Goal: Check status: Check status

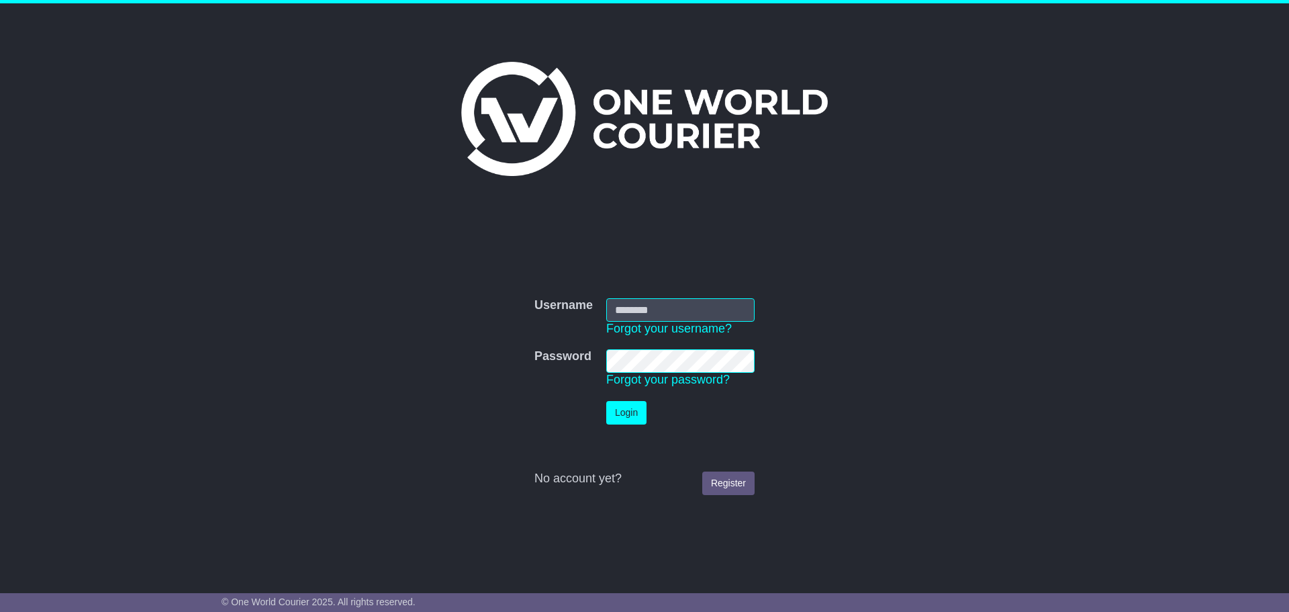
type input "**********"
click at [628, 406] on button "Login" at bounding box center [626, 413] width 40 height 24
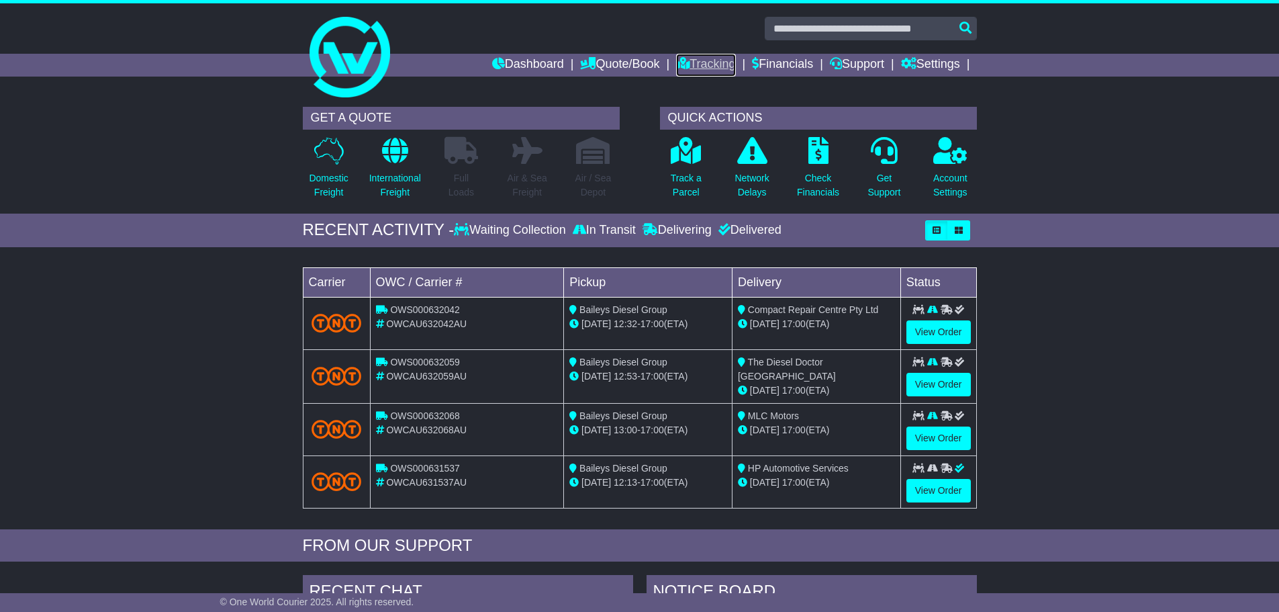
click at [690, 66] on link "Tracking" at bounding box center [705, 65] width 59 height 23
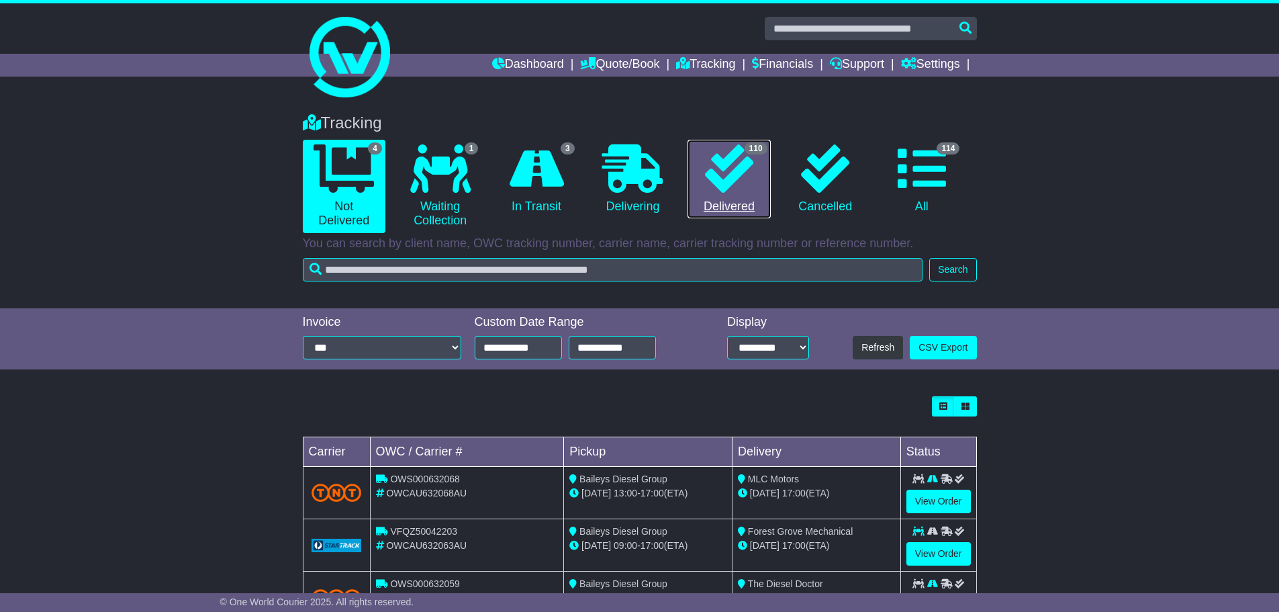
click at [742, 185] on icon at bounding box center [729, 168] width 48 height 48
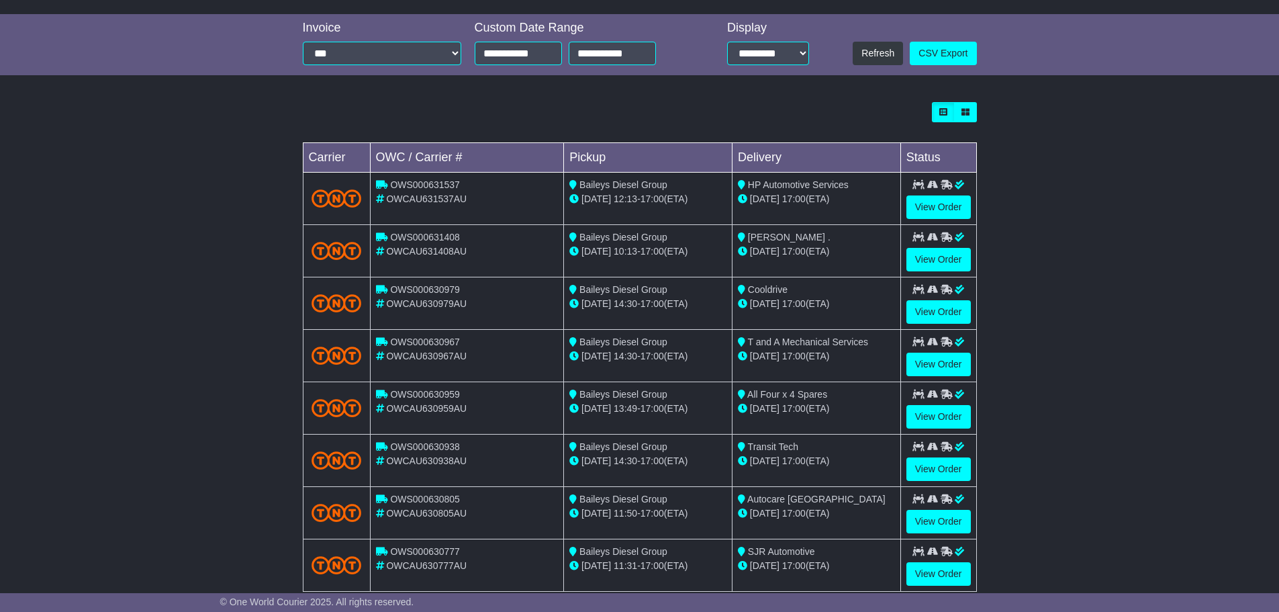
scroll to position [381, 0]
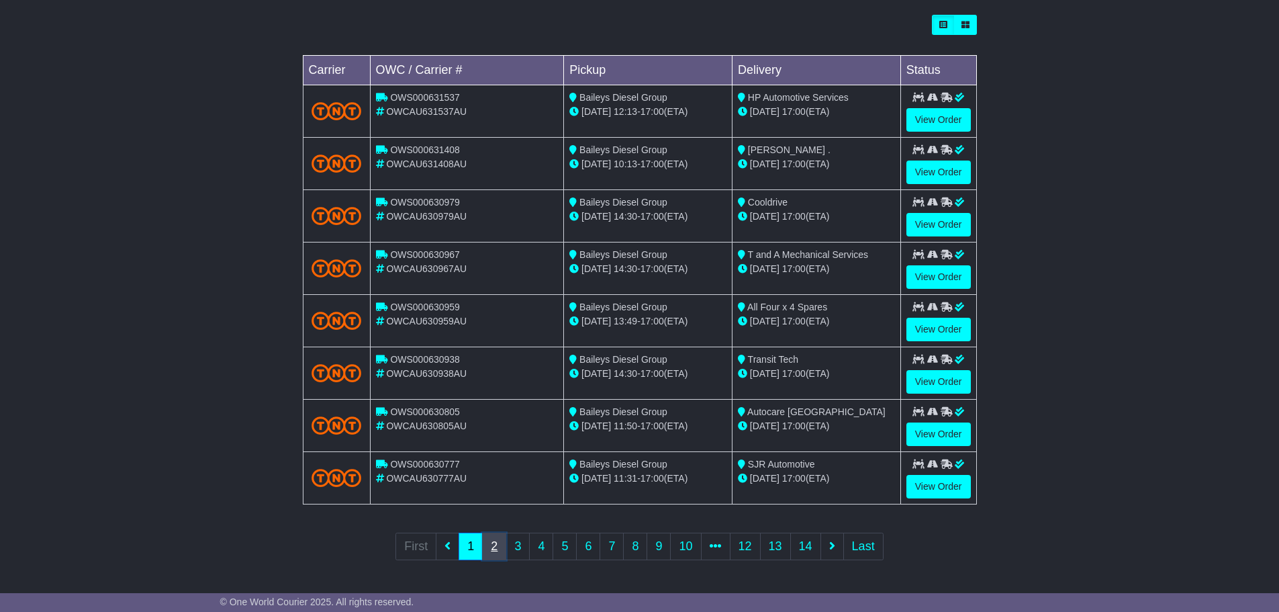
click at [492, 545] on link "2" at bounding box center [494, 546] width 24 height 28
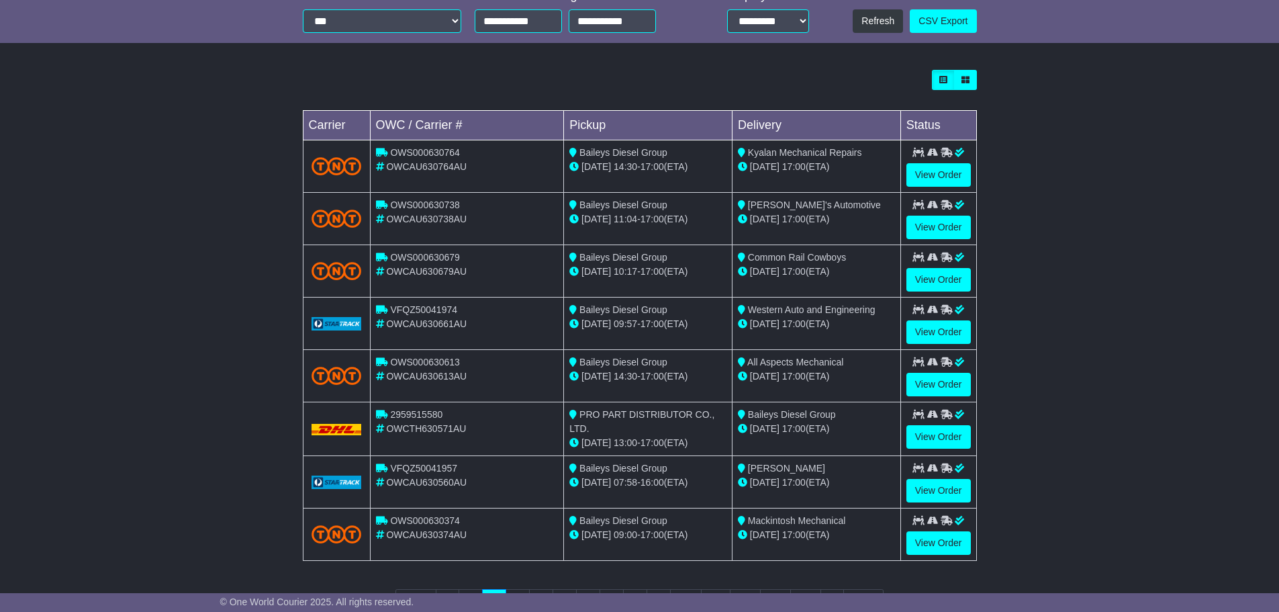
scroll to position [383, 0]
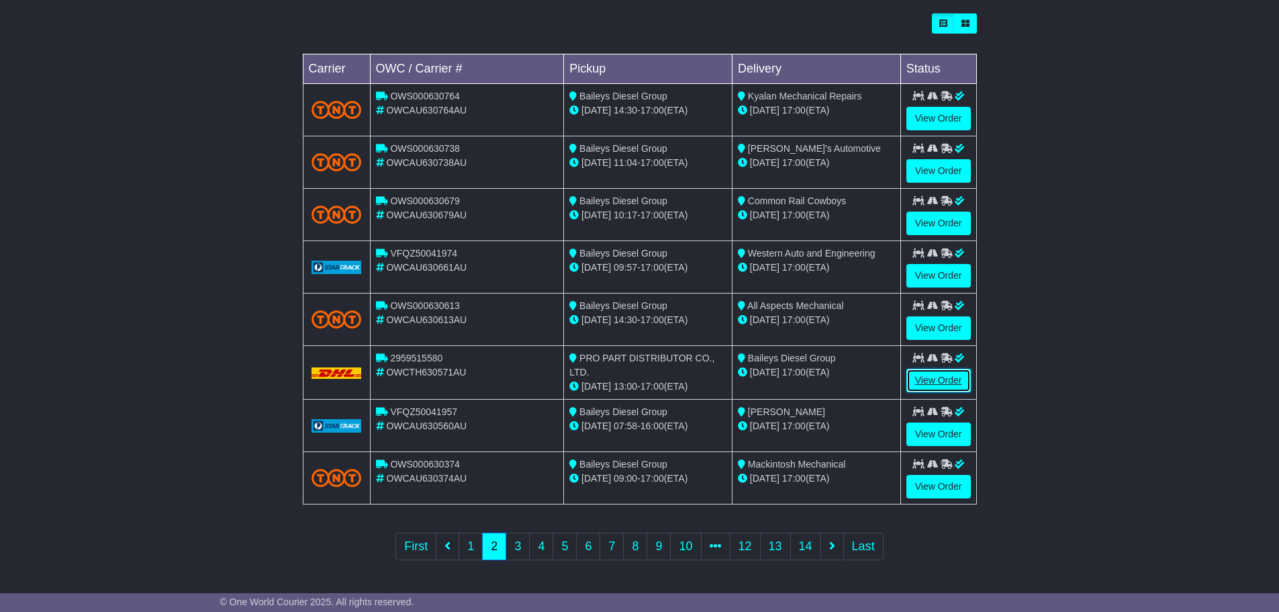
click at [925, 377] on link "View Order" at bounding box center [939, 381] width 64 height 24
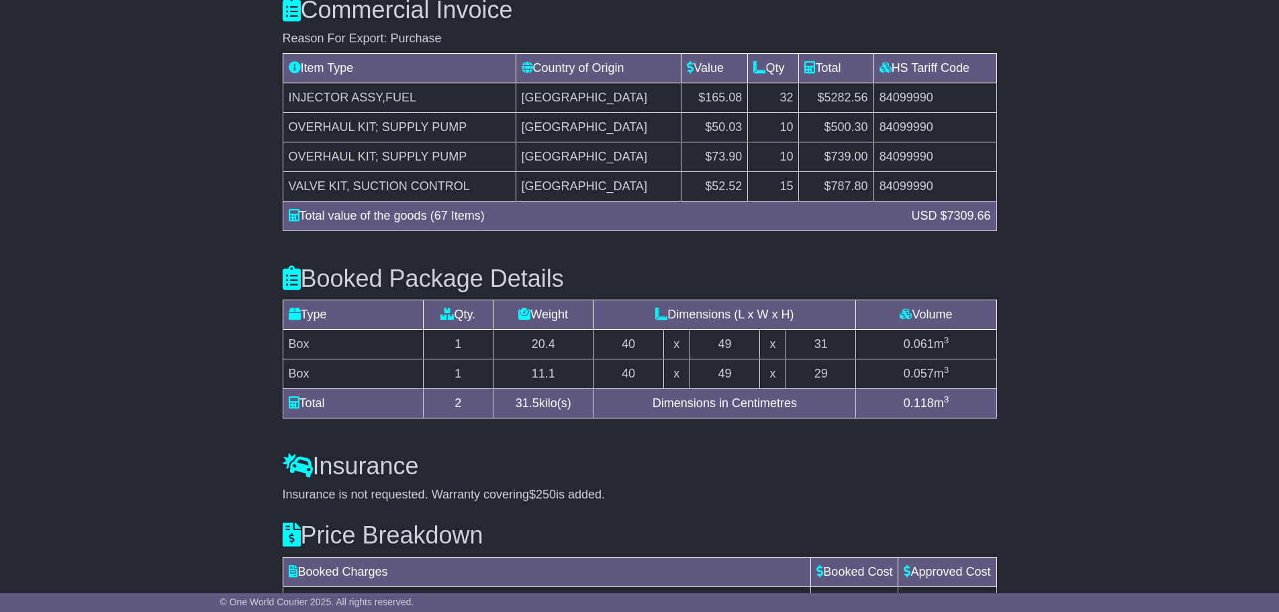
scroll to position [998, 0]
